Goal: Task Accomplishment & Management: Manage account settings

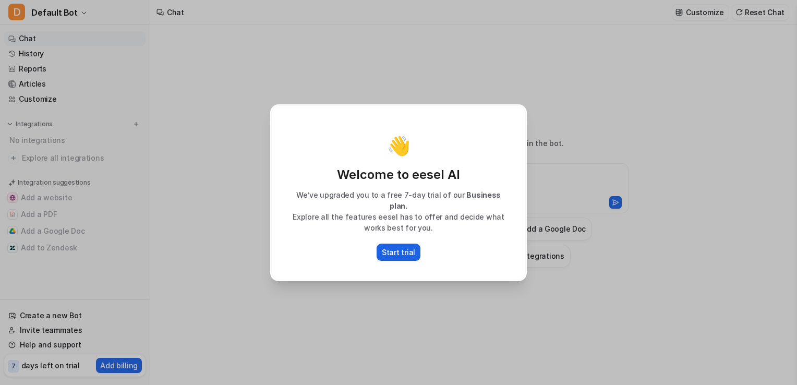
click at [394, 247] on p "Start trial" at bounding box center [398, 252] width 33 height 11
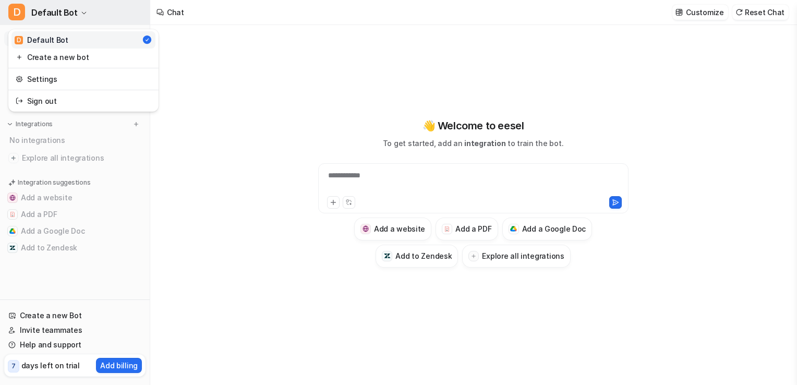
click at [58, 11] on span "Default Bot" at bounding box center [54, 12] width 46 height 15
click at [263, 78] on div "**********" at bounding box center [398, 192] width 797 height 385
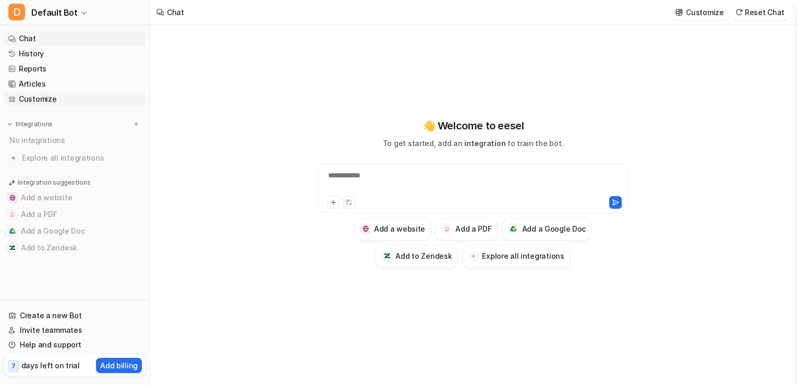
click at [44, 103] on link "Customize" at bounding box center [74, 99] width 141 height 15
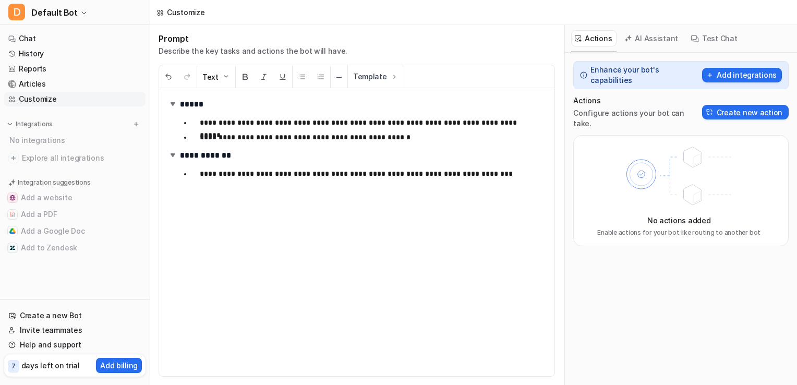
click at [44, 274] on nav "Chat History Reports Articles Customize Integrations No integrations Explore al…" at bounding box center [75, 163] width 150 height 272
click at [60, 311] on link "Create a new Bot" at bounding box center [74, 315] width 141 height 15
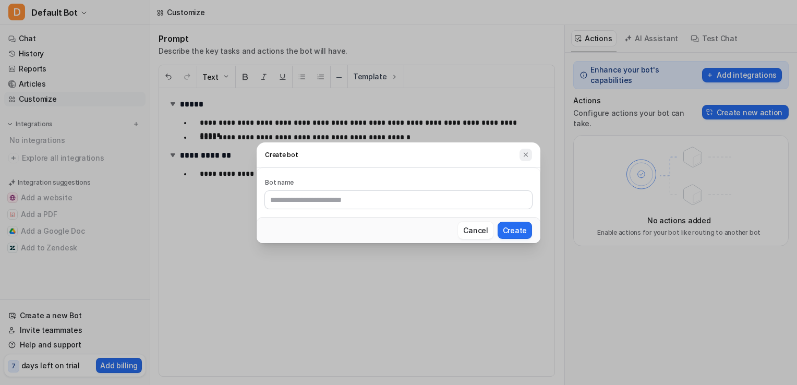
click at [529, 151] on img at bounding box center [525, 155] width 7 height 8
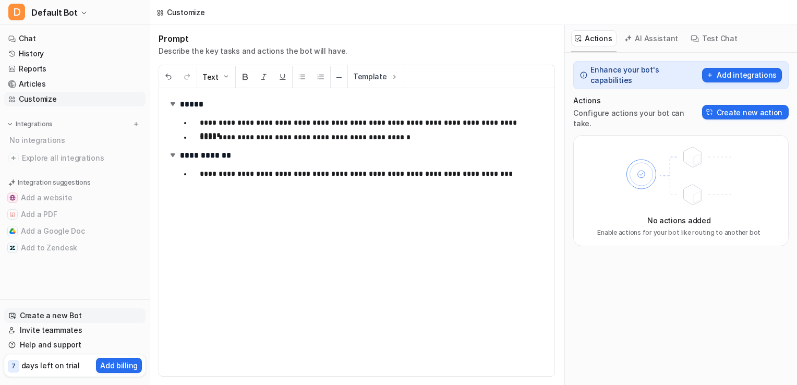
click at [87, 322] on link "Create a new Bot" at bounding box center [74, 315] width 141 height 15
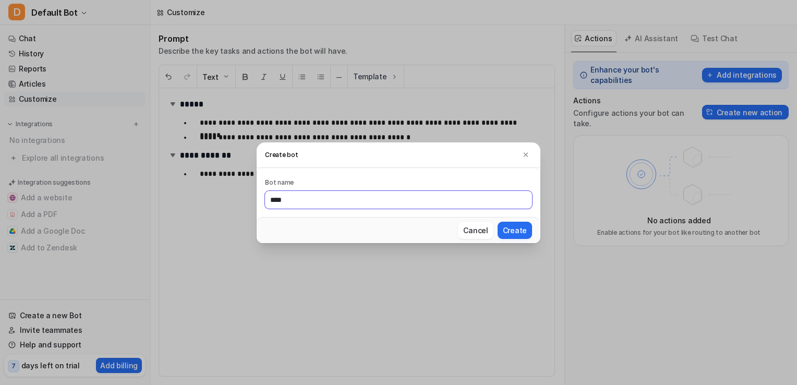
type input "****"
click at [498, 222] on button "Create" at bounding box center [515, 230] width 34 height 17
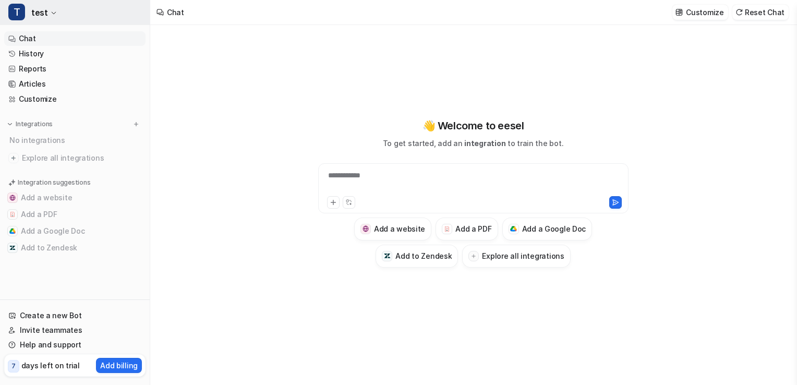
click at [17, 12] on span "T" at bounding box center [16, 12] width 17 height 17
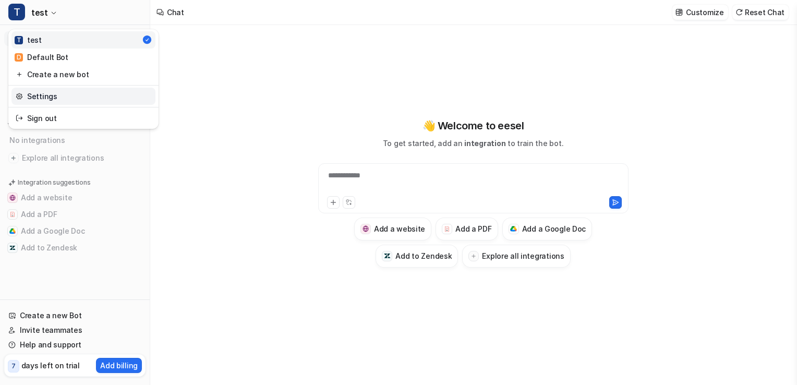
click at [37, 94] on link "Settings" at bounding box center [83, 96] width 144 height 17
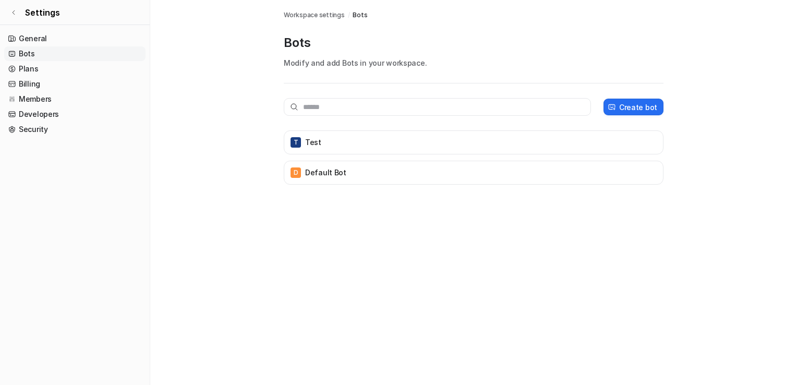
click at [51, 47] on link "Bots" at bounding box center [74, 53] width 141 height 15
click at [51, 51] on link "Bots" at bounding box center [74, 53] width 141 height 15
click at [43, 72] on link "Plans" at bounding box center [74, 69] width 141 height 15
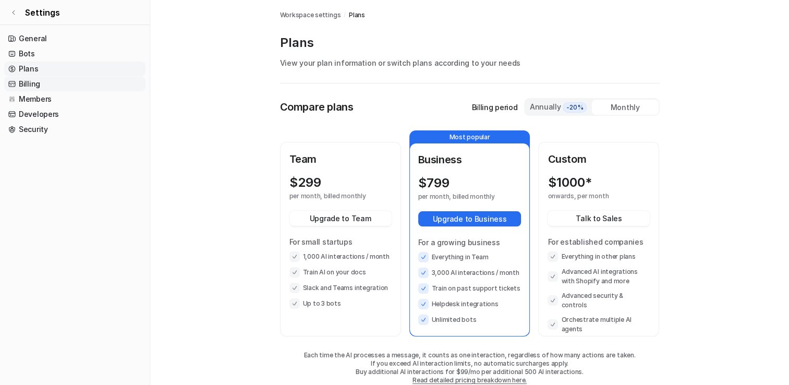
click at [43, 80] on link "Billing" at bounding box center [74, 84] width 141 height 15
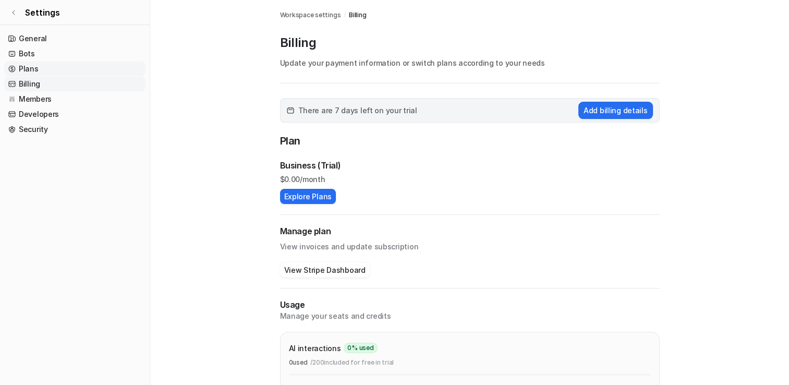
click at [46, 72] on link "Plans" at bounding box center [74, 69] width 141 height 15
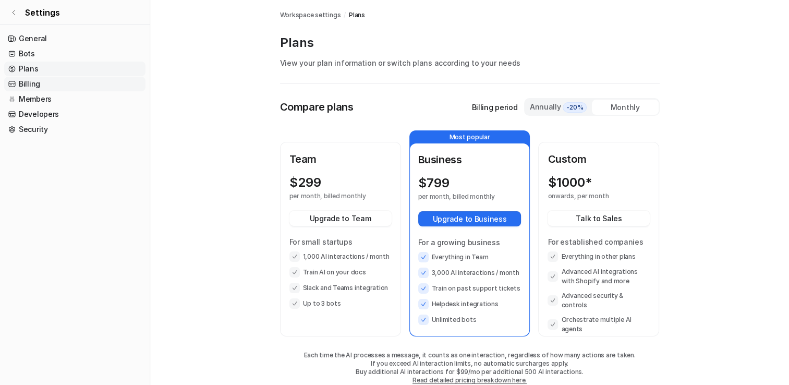
click at [49, 89] on link "Billing" at bounding box center [74, 84] width 141 height 15
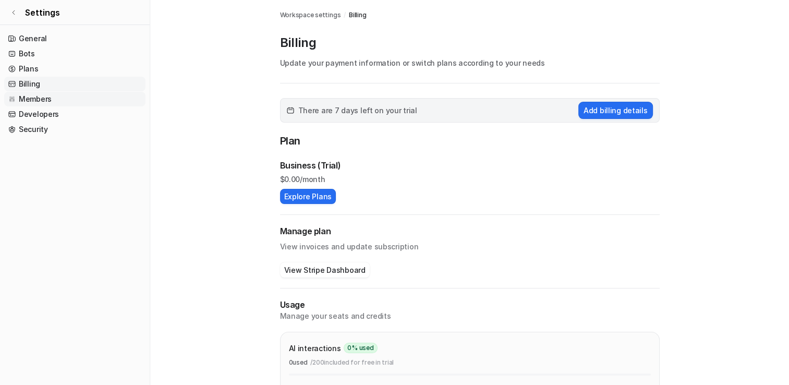
click at [50, 101] on link "Members" at bounding box center [74, 99] width 141 height 15
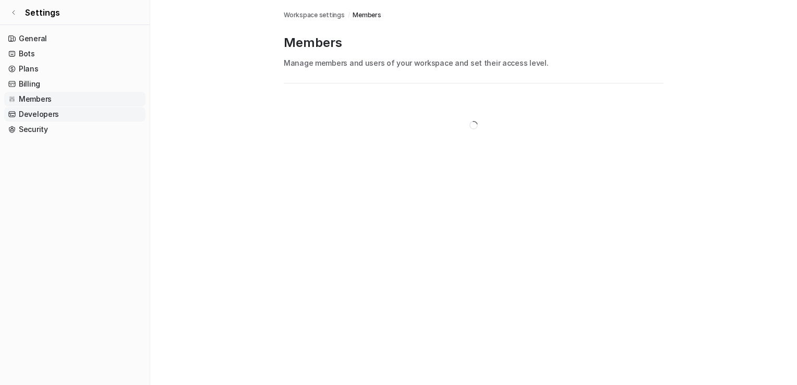
click at [50, 114] on link "Developers" at bounding box center [74, 114] width 141 height 15
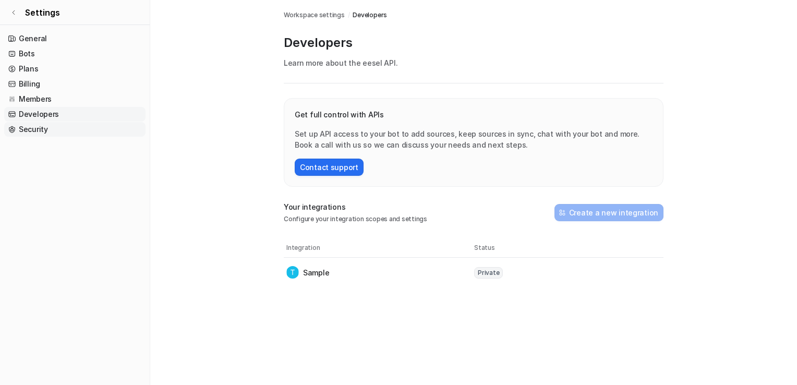
click at [49, 126] on link "Security" at bounding box center [74, 129] width 141 height 15
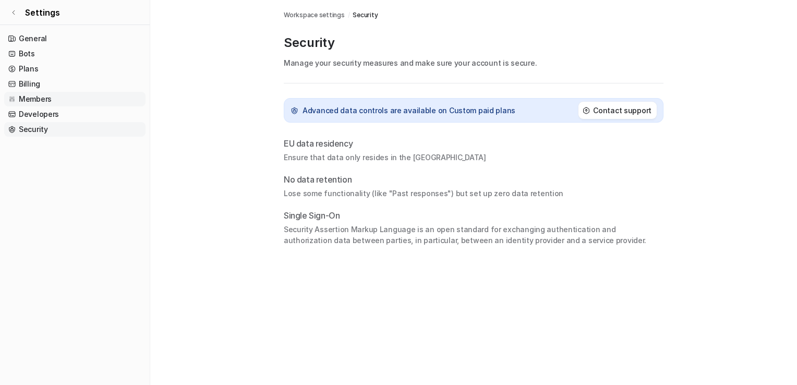
click at [51, 102] on link "Members" at bounding box center [74, 99] width 141 height 15
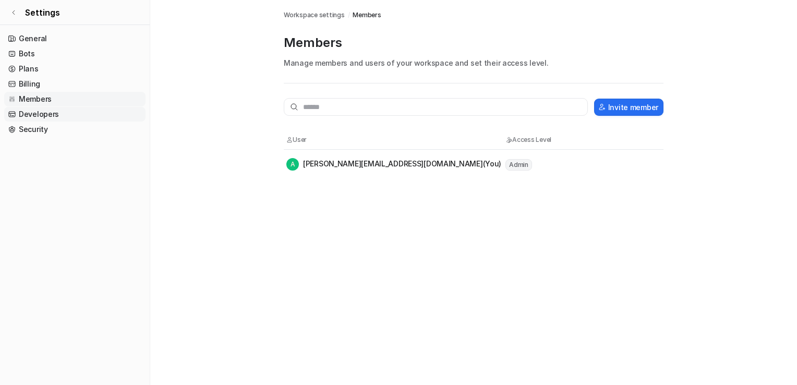
click at [51, 110] on link "Developers" at bounding box center [74, 114] width 141 height 15
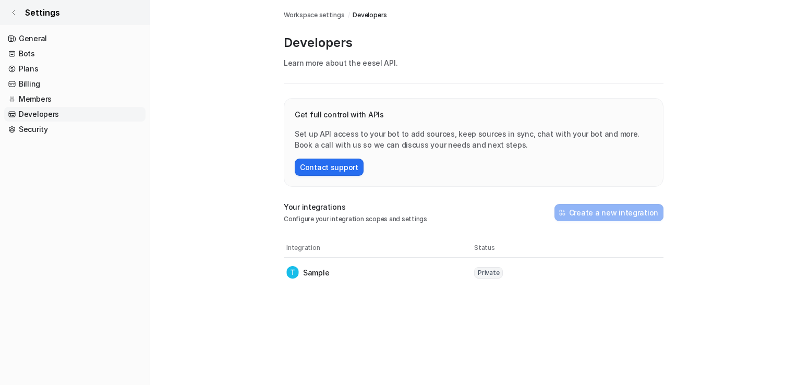
click at [10, 13] on icon at bounding box center [13, 12] width 6 height 6
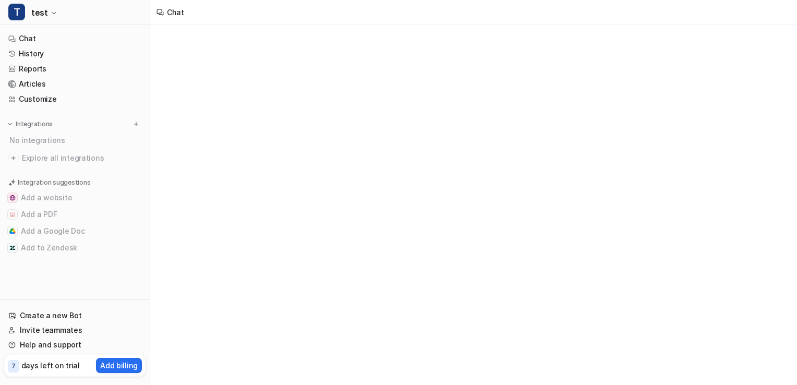
click at [88, 367] on div "7 days left on trial Add billing" at bounding box center [74, 365] width 141 height 22
click at [108, 366] on p "Add billing" at bounding box center [119, 365] width 38 height 11
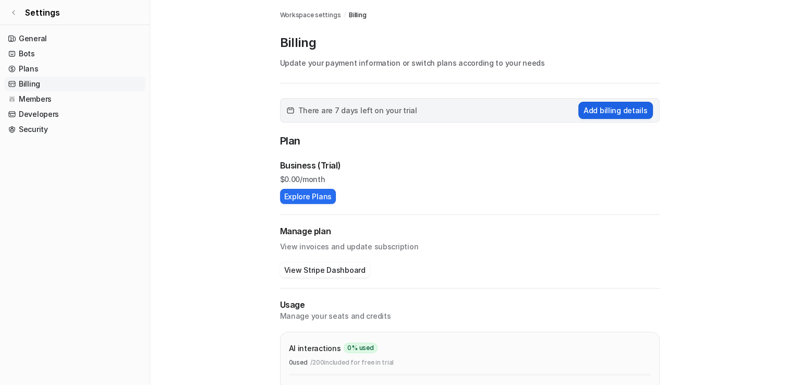
click at [615, 113] on button "Add billing details" at bounding box center [615, 110] width 75 height 17
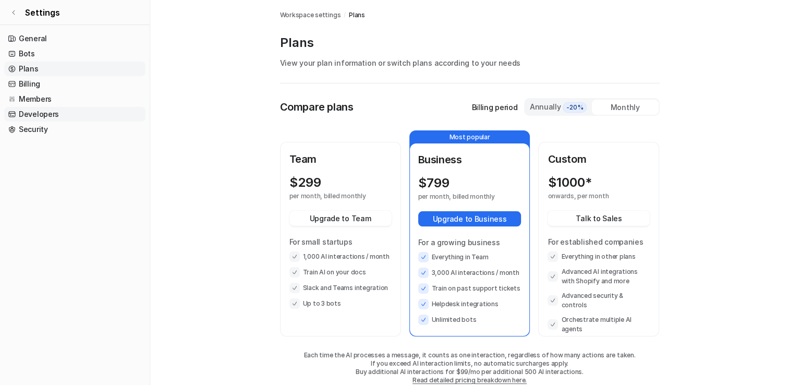
click at [50, 117] on link "Developers" at bounding box center [74, 114] width 141 height 15
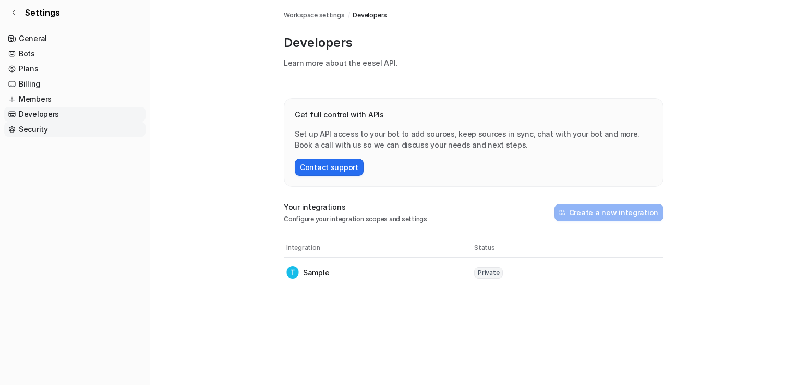
click at [50, 124] on link "Security" at bounding box center [74, 129] width 141 height 15
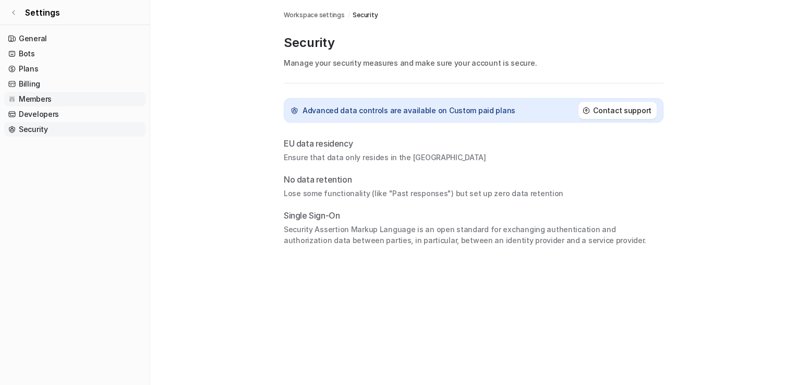
click at [47, 99] on link "Members" at bounding box center [74, 99] width 141 height 15
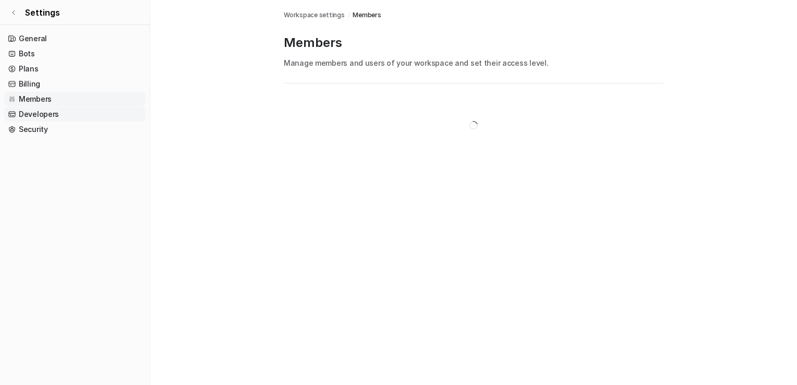
click at [53, 118] on link "Developers" at bounding box center [74, 114] width 141 height 15
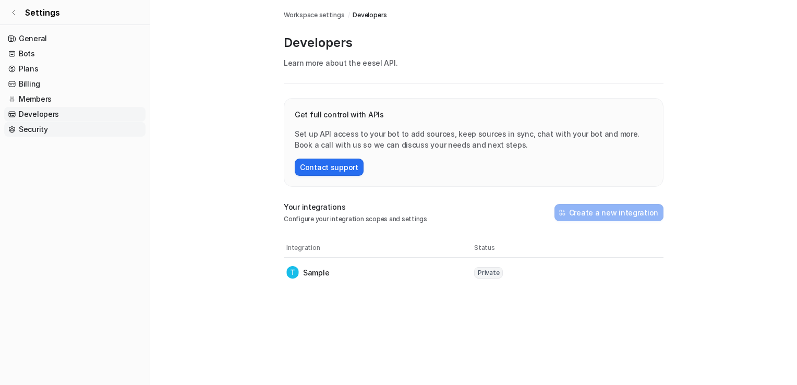
click at [54, 130] on link "Security" at bounding box center [74, 129] width 141 height 15
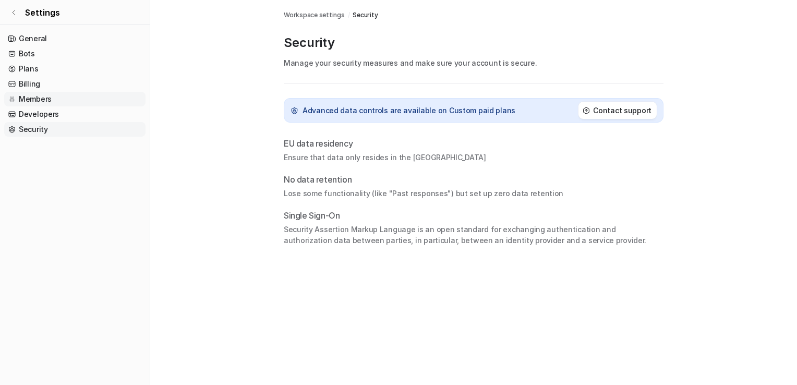
click at [60, 94] on link "Members" at bounding box center [74, 99] width 141 height 15
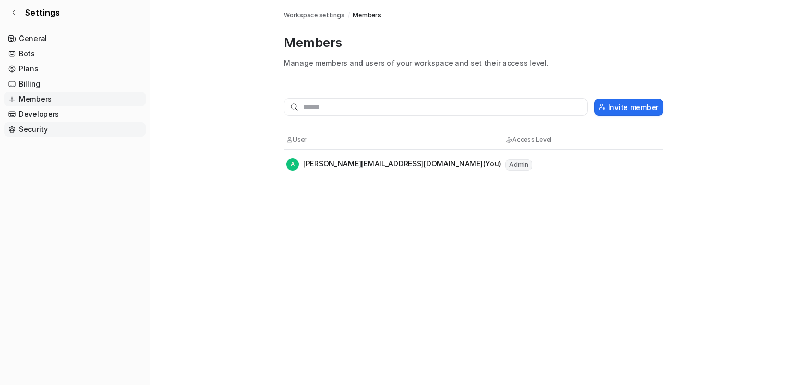
click at [58, 127] on link "Security" at bounding box center [74, 129] width 141 height 15
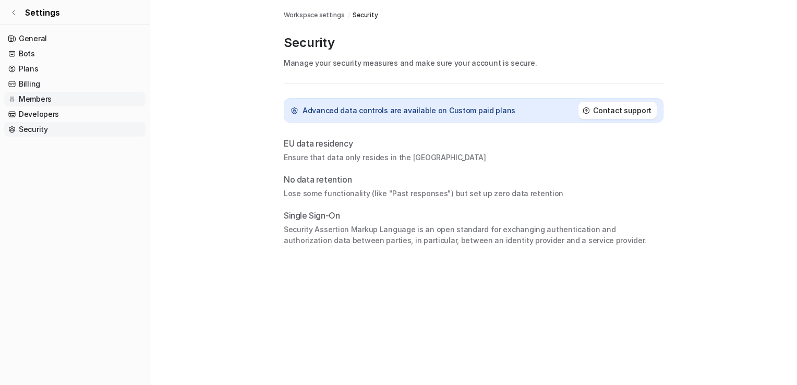
click at [61, 100] on link "Members" at bounding box center [74, 99] width 141 height 15
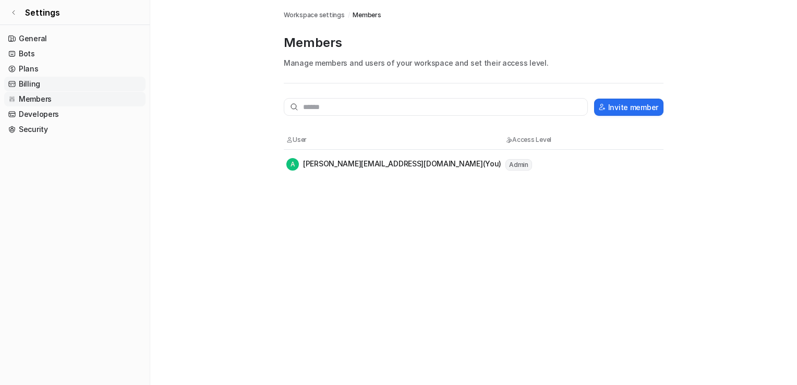
click at [61, 86] on link "Billing" at bounding box center [74, 84] width 141 height 15
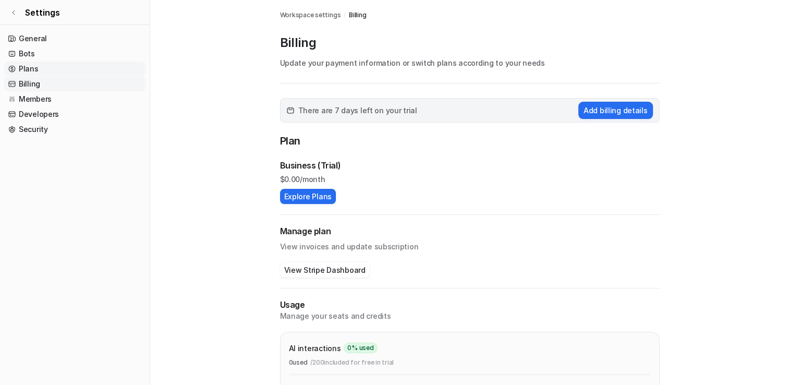
click at [61, 74] on link "Plans" at bounding box center [74, 69] width 141 height 15
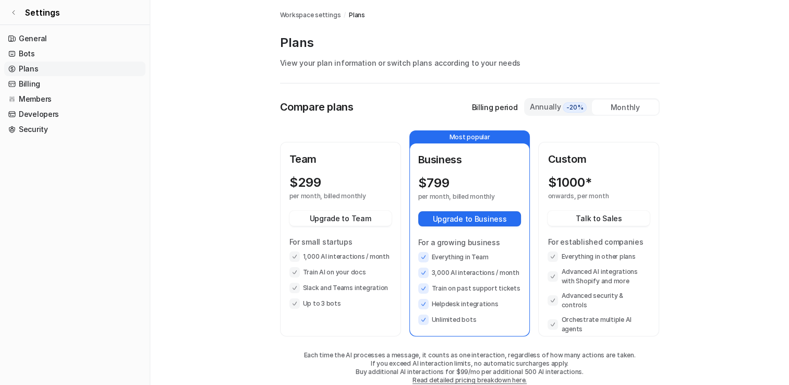
click at [61, 63] on link "Plans" at bounding box center [74, 69] width 141 height 15
click at [64, 50] on link "Bots" at bounding box center [74, 53] width 141 height 15
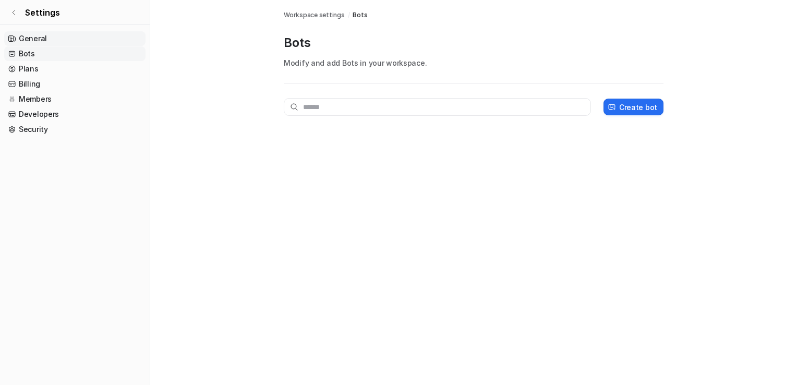
click at [70, 33] on link "General" at bounding box center [74, 38] width 141 height 15
